Goal: Task Accomplishment & Management: Manage account settings

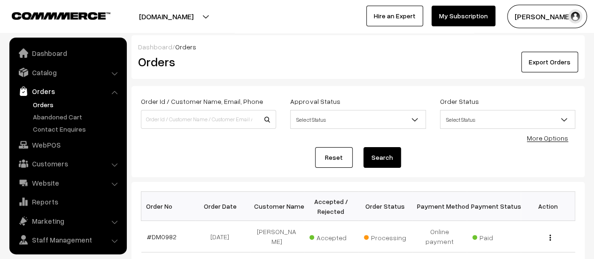
scroll to position [22, 0]
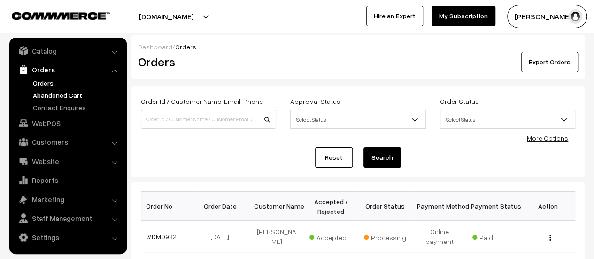
click at [63, 95] on link "Abandoned Cart" at bounding box center [77, 95] width 93 height 10
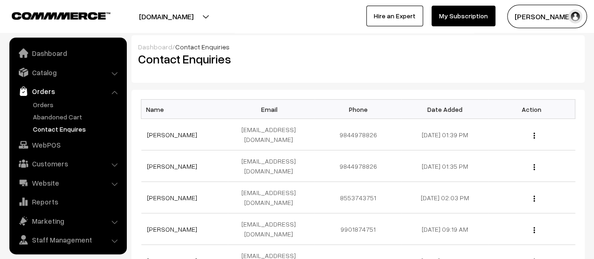
scroll to position [22, 0]
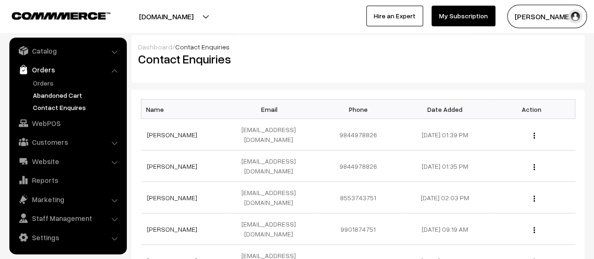
click at [54, 95] on link "Abandoned Cart" at bounding box center [77, 95] width 93 height 10
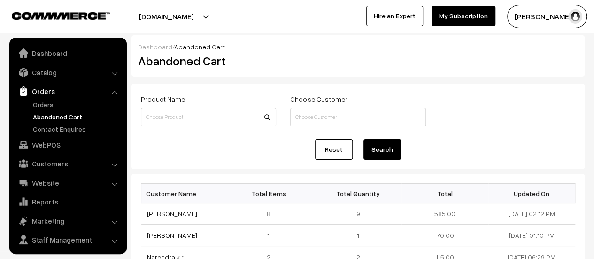
scroll to position [22, 0]
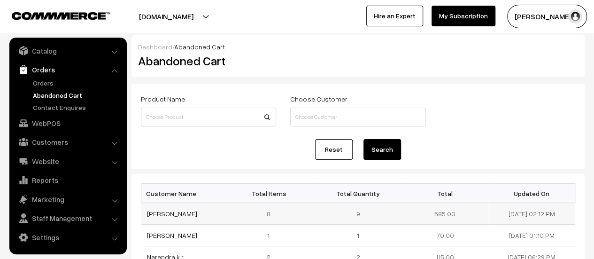
drag, startPoint x: 193, startPoint y: 210, endPoint x: 144, endPoint y: 211, distance: 48.9
click at [144, 211] on td "Shubha Kulkarni" at bounding box center [184, 214] width 87 height 22
copy link "Shubha Kulkarni"
copy link "[PERSON_NAME]"
click at [171, 212] on link "Shubha Kulkarni" at bounding box center [172, 214] width 50 height 8
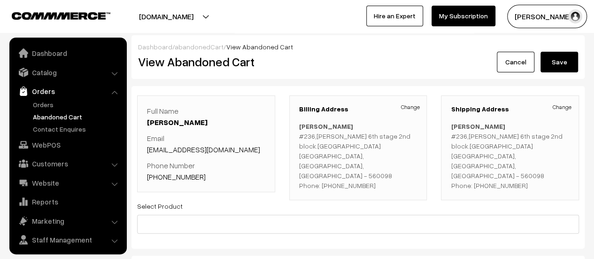
scroll to position [22, 0]
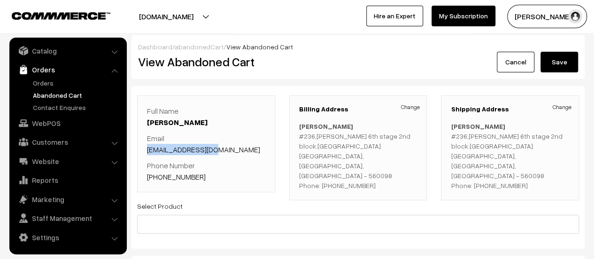
drag, startPoint x: 216, startPoint y: 149, endPoint x: 148, endPoint y: 149, distance: 67.7
click at [148, 149] on p "Email smk.1978@gmail.com" at bounding box center [206, 143] width 118 height 23
copy link "smk.1978@gmail.com"
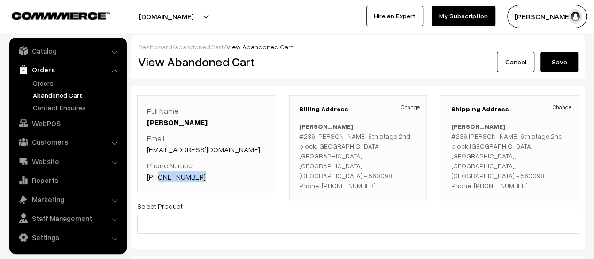
drag, startPoint x: 198, startPoint y: 177, endPoint x: 157, endPoint y: 177, distance: 41.3
click at [157, 177] on p "Phone Number +91 9886121044" at bounding box center [206, 171] width 118 height 23
copy link "9886121044"
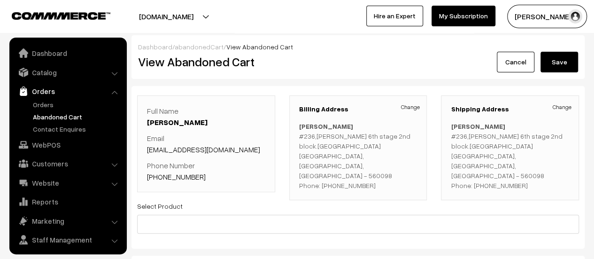
scroll to position [22, 0]
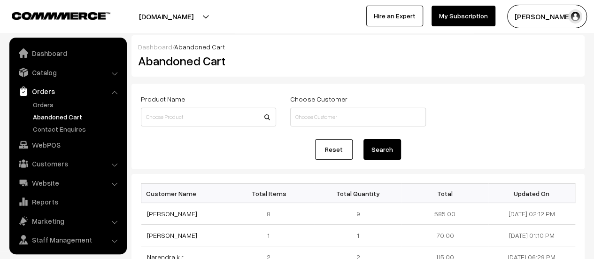
scroll to position [22, 0]
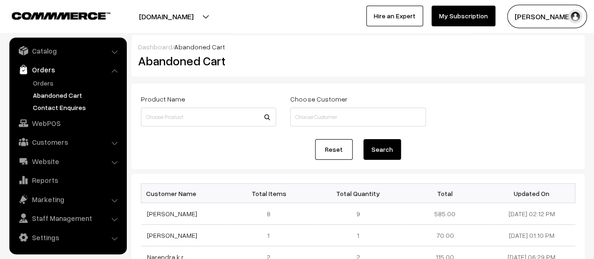
click at [63, 106] on link "Contact Enquires" at bounding box center [77, 107] width 93 height 10
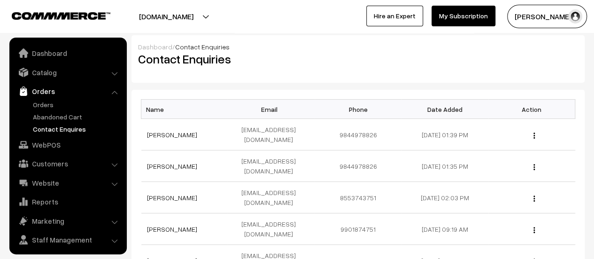
scroll to position [22, 0]
